Goal: Find specific page/section: Find specific page/section

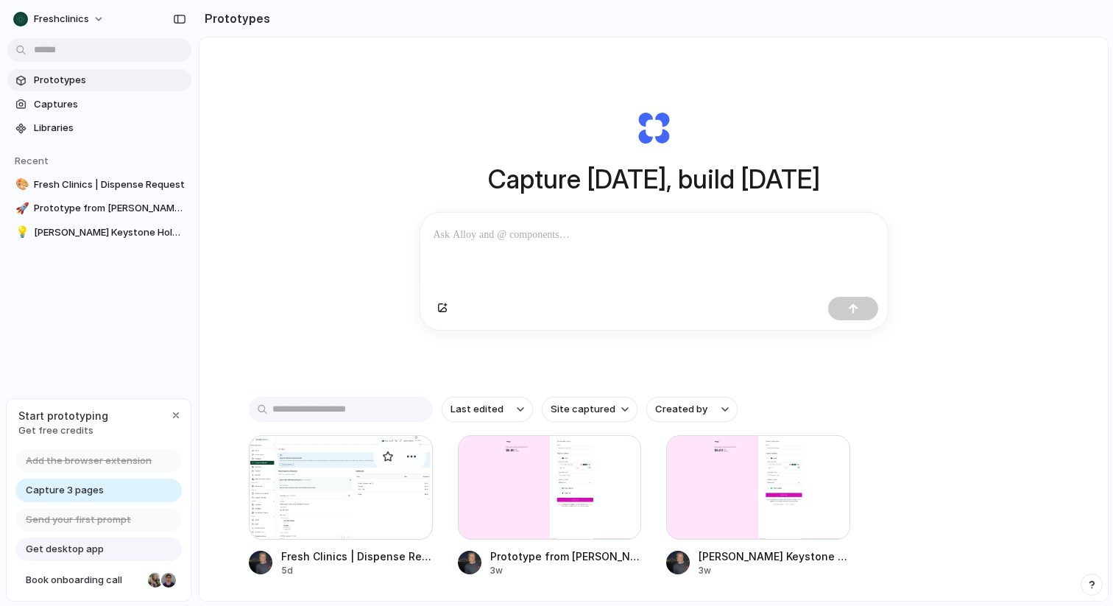
click at [261, 497] on div at bounding box center [341, 487] width 184 height 105
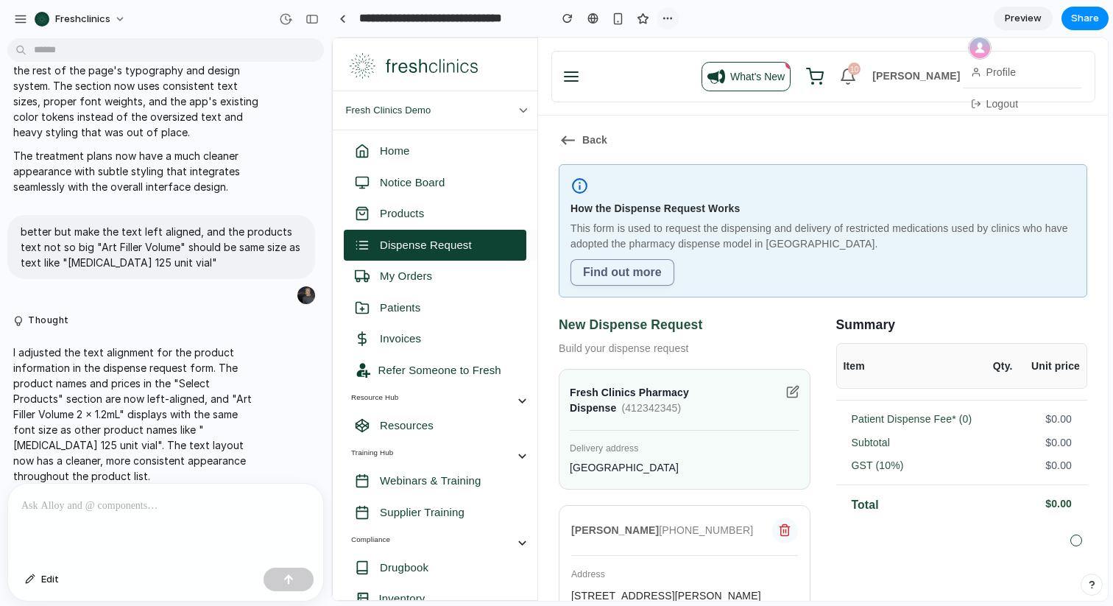
click at [661, 10] on button "button" at bounding box center [667, 18] width 22 height 22
